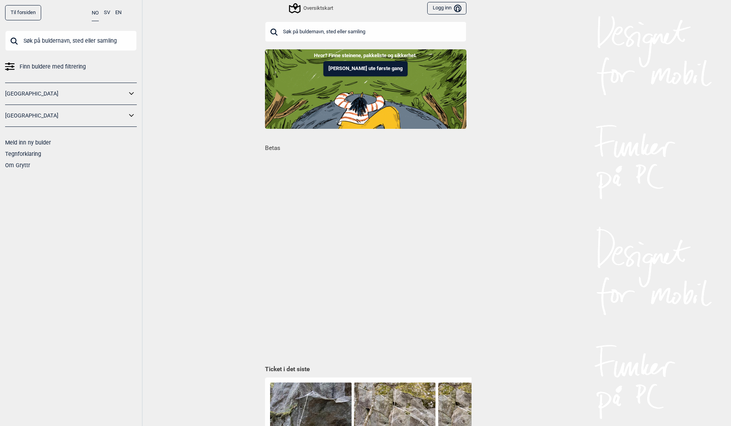
scroll to position [0, 344]
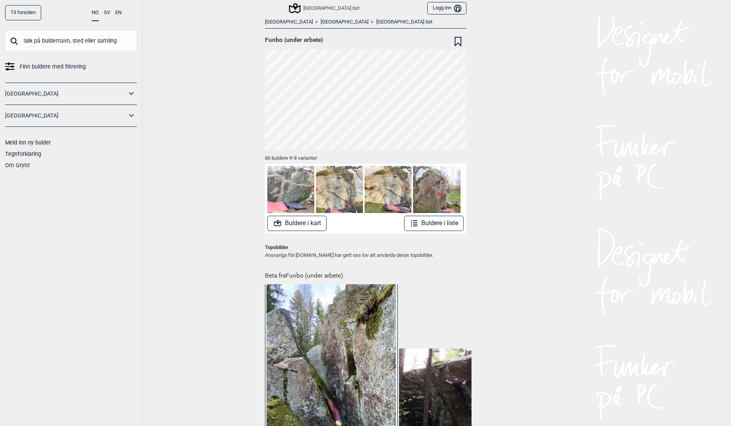
click at [313, 226] on button "Buldere i kart" at bounding box center [296, 223] width 59 height 15
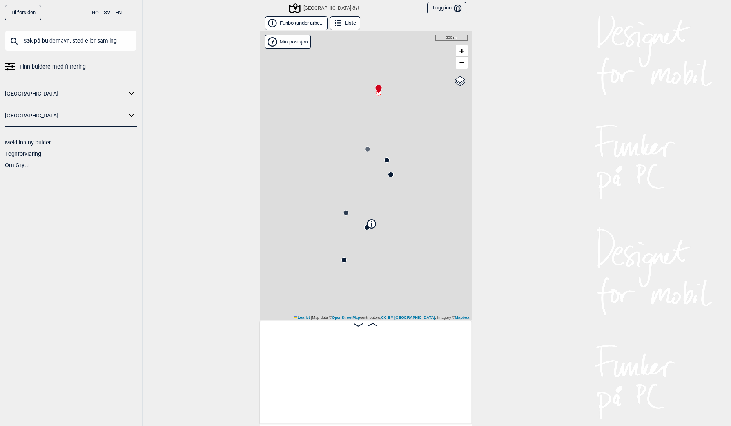
scroll to position [0, 62]
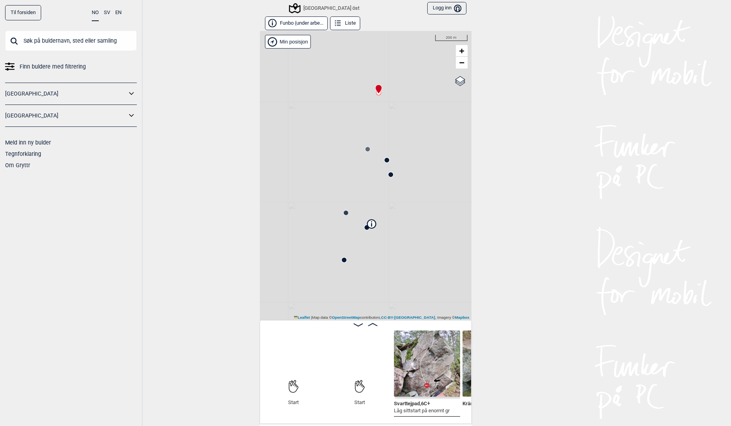
scroll to position [0, 62]
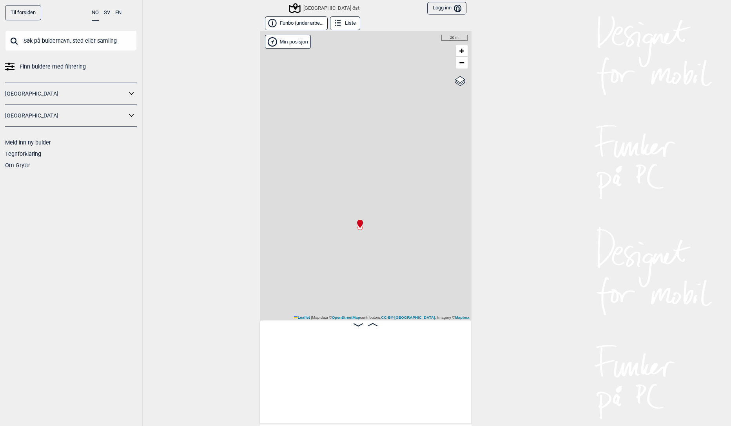
scroll to position [0, 1059]
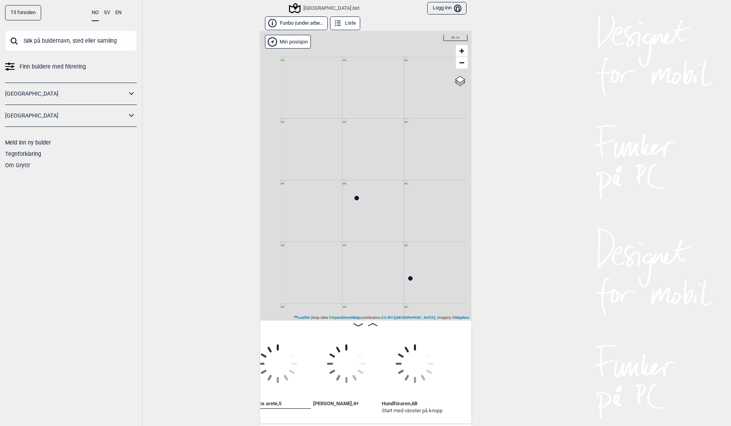
scroll to position [0, 366]
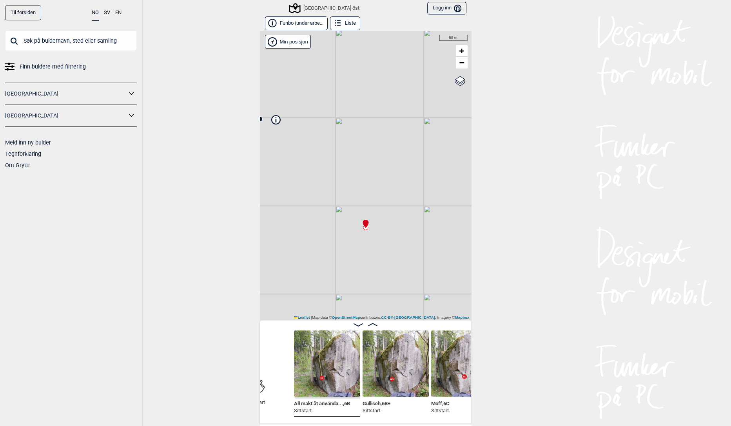
scroll to position [0, 121]
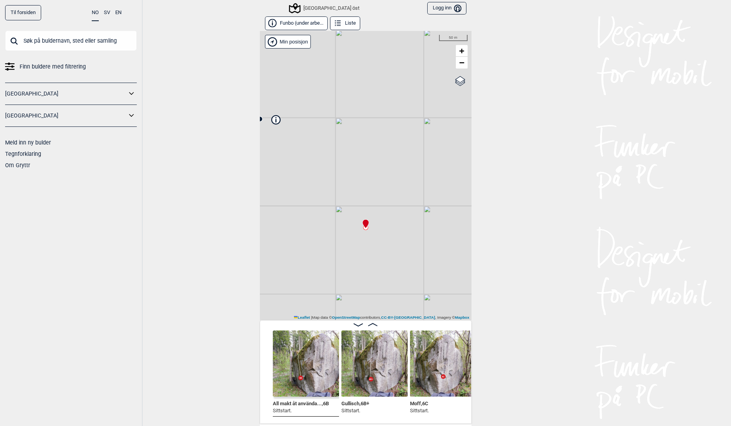
click at [375, 323] on icon at bounding box center [372, 324] width 9 height 3
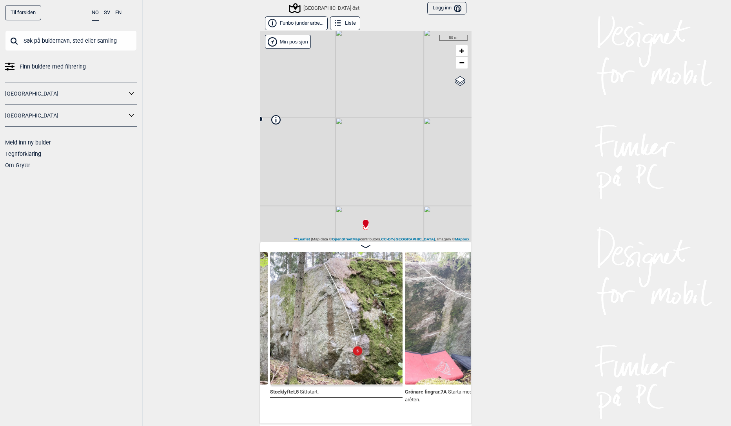
scroll to position [3, 0]
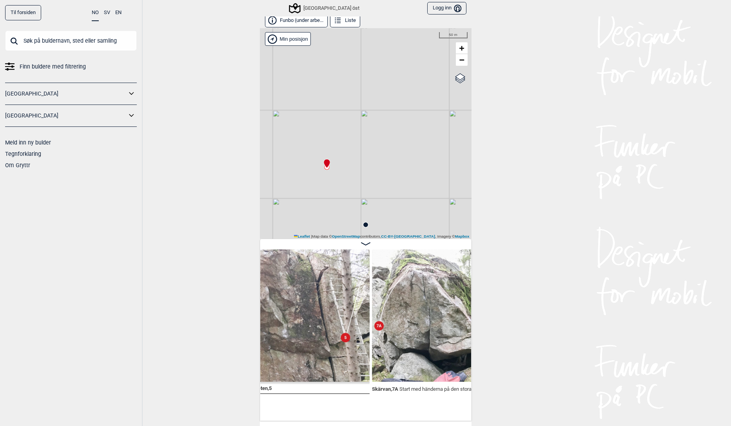
scroll to position [0, 2875]
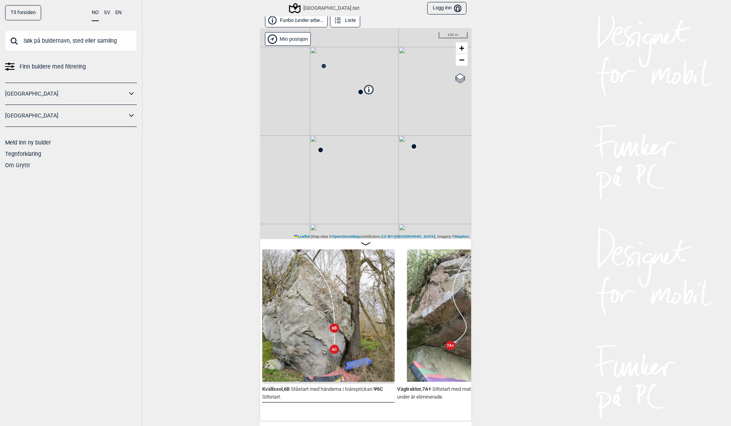
scroll to position [0, 5124]
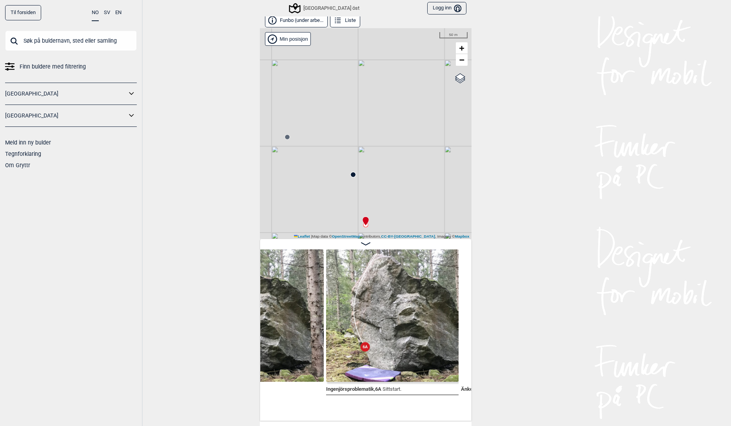
scroll to position [0, 10025]
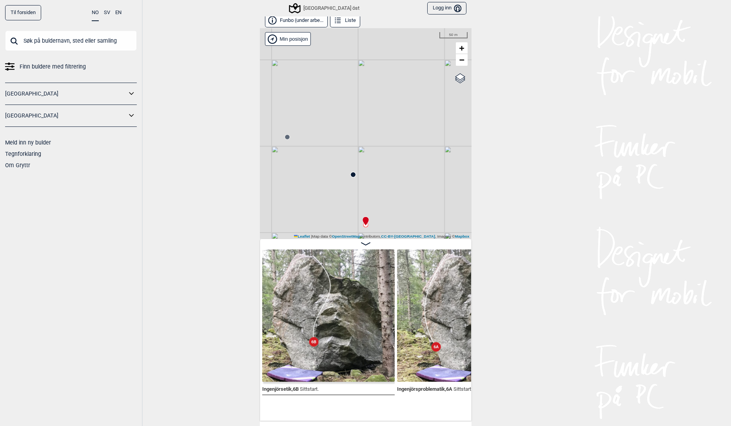
scroll to position [0, 9966]
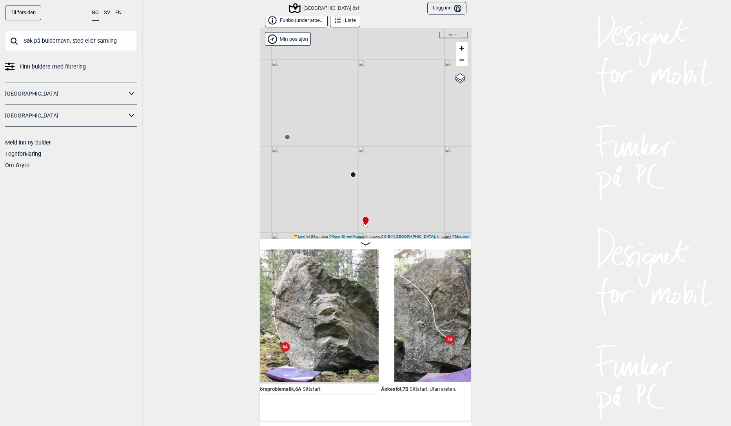
scroll to position [0, 10115]
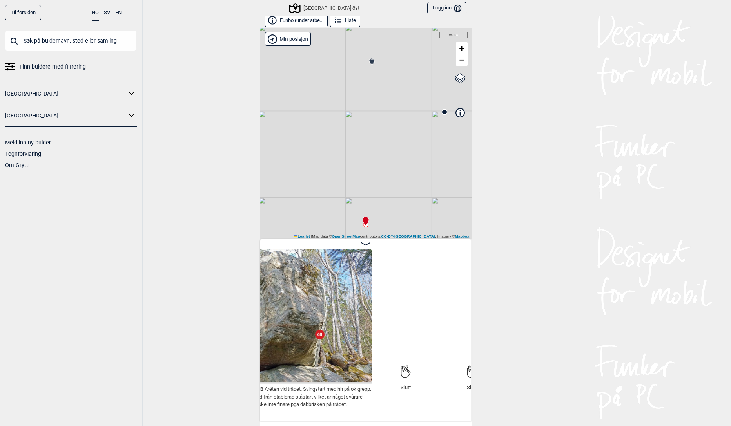
scroll to position [0, 13494]
click at [293, 21] on button "Funbo (under arbe..." at bounding box center [296, 21] width 63 height 14
